Goal: Task Accomplishment & Management: Manage account settings

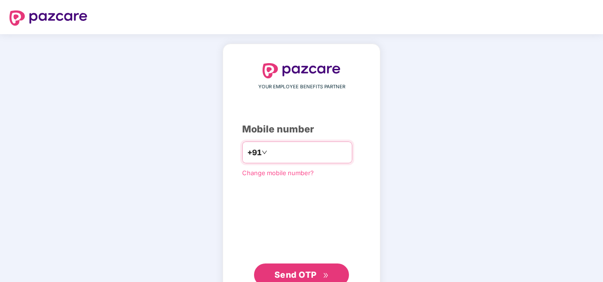
type input "**********"
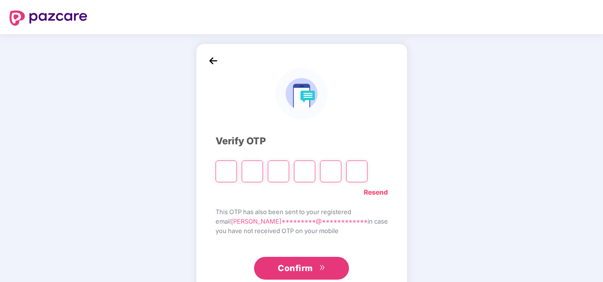
type input "*"
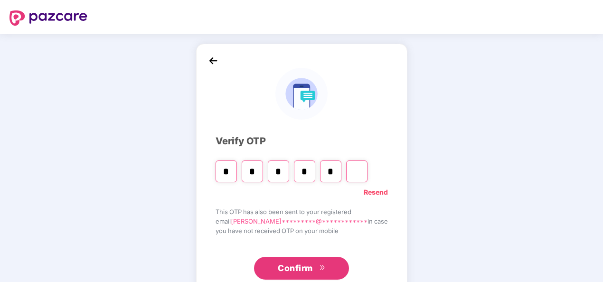
type input "*"
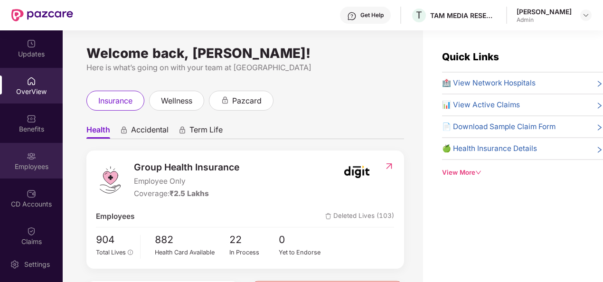
click at [29, 158] on img at bounding box center [31, 155] width 9 height 9
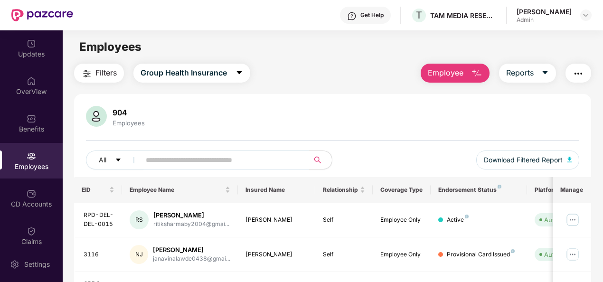
click at [226, 160] on input "text" at bounding box center [221, 160] width 150 height 14
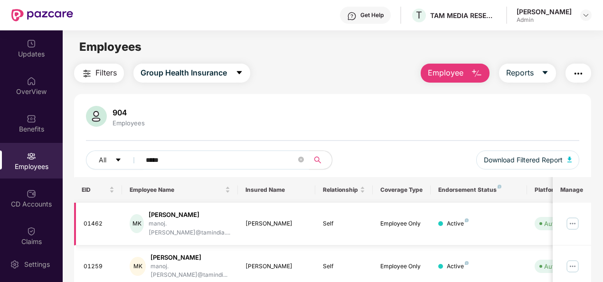
type input "*****"
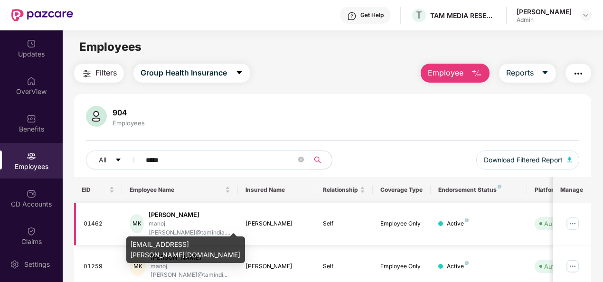
scroll to position [95, 0]
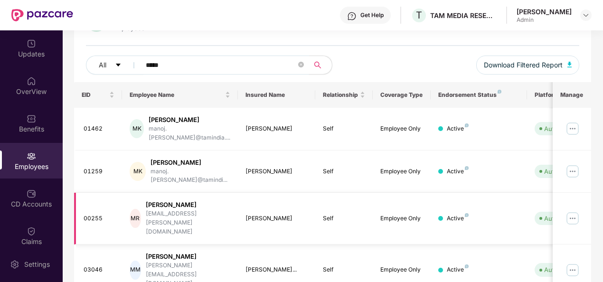
click at [573, 211] on img at bounding box center [572, 218] width 15 height 15
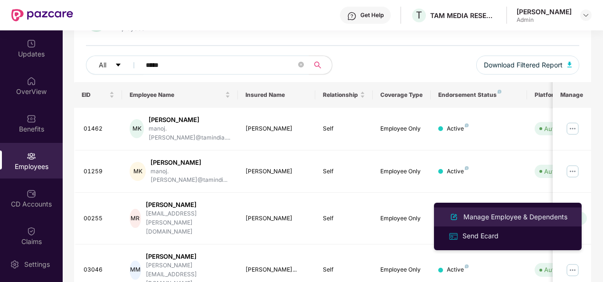
click at [496, 217] on div "Manage Employee & Dependents" at bounding box center [515, 217] width 108 height 10
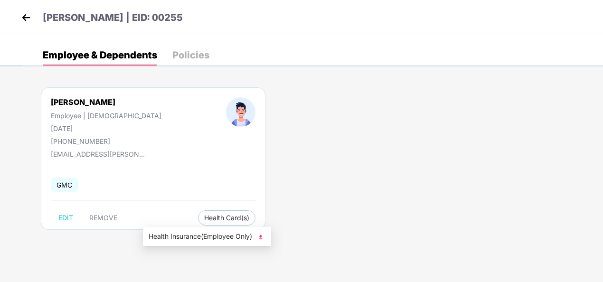
click at [262, 235] on img at bounding box center [260, 236] width 9 height 9
click at [26, 19] on img at bounding box center [26, 17] width 14 height 14
